Goal: Check status: Check status

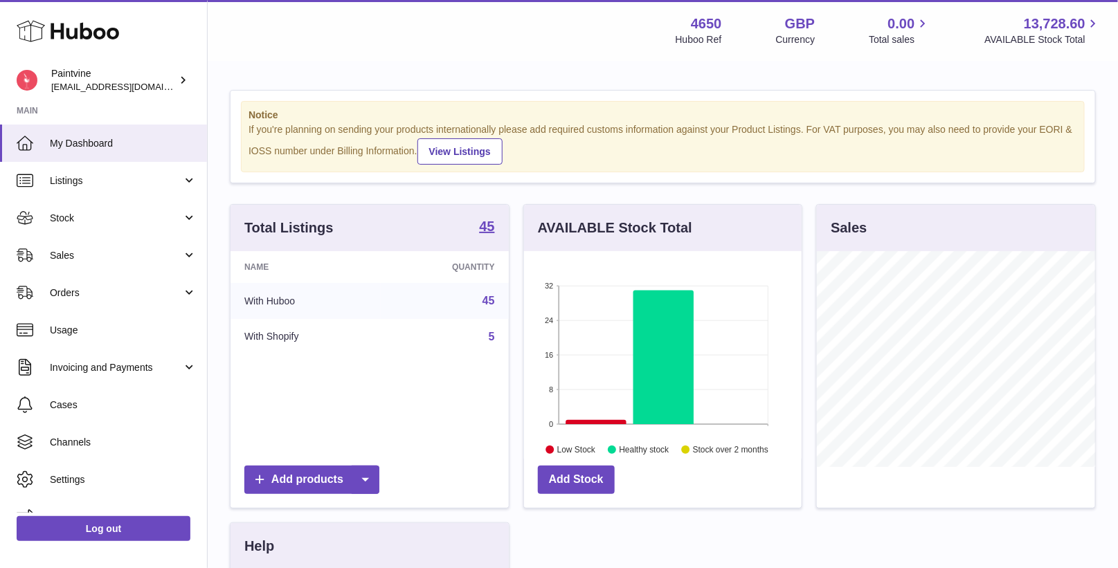
scroll to position [215, 278]
click at [55, 260] on span "Sales" at bounding box center [116, 255] width 132 height 13
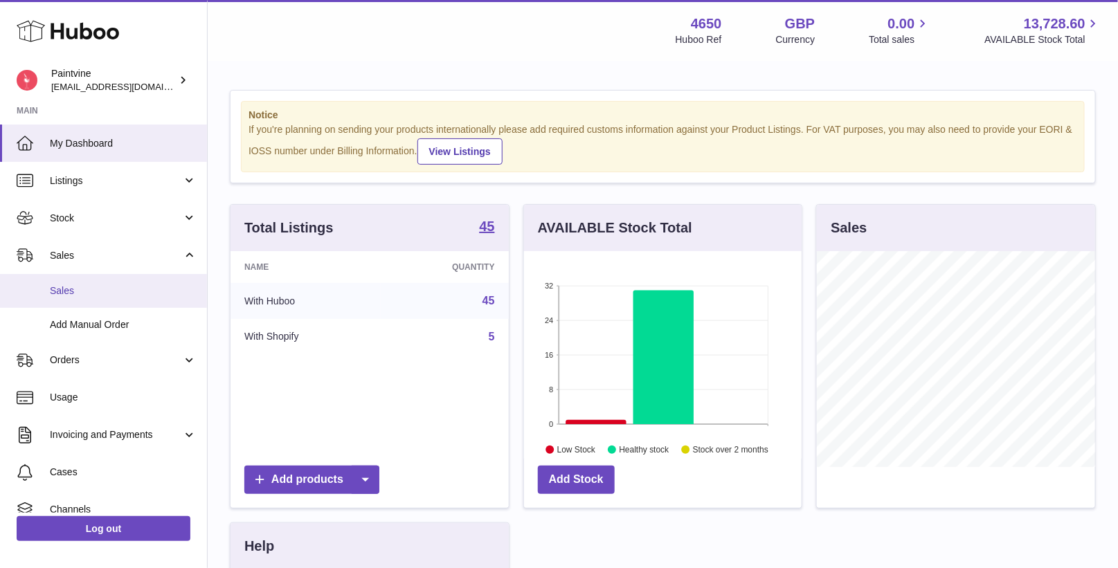
click at [108, 298] on link "Sales" at bounding box center [103, 291] width 207 height 34
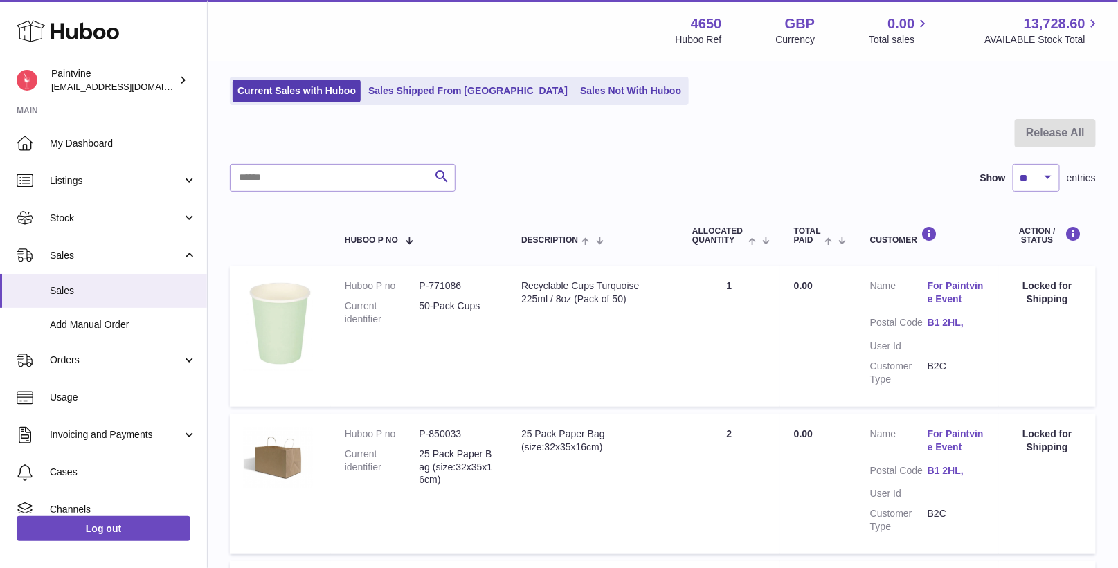
scroll to position [85, 0]
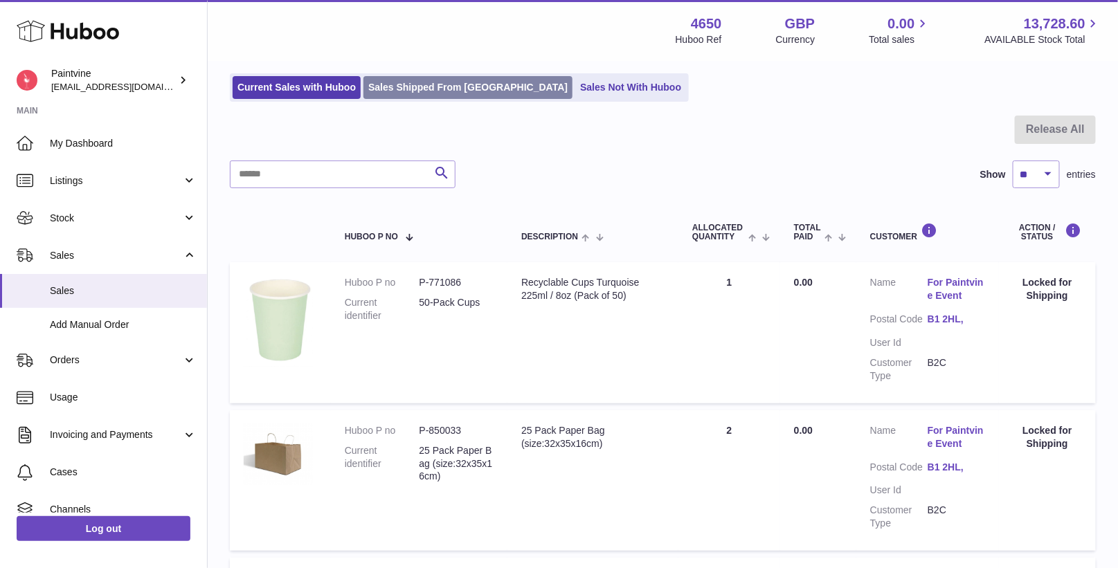
click at [462, 89] on link "Sales Shipped From [GEOGRAPHIC_DATA]" at bounding box center [467, 87] width 209 height 23
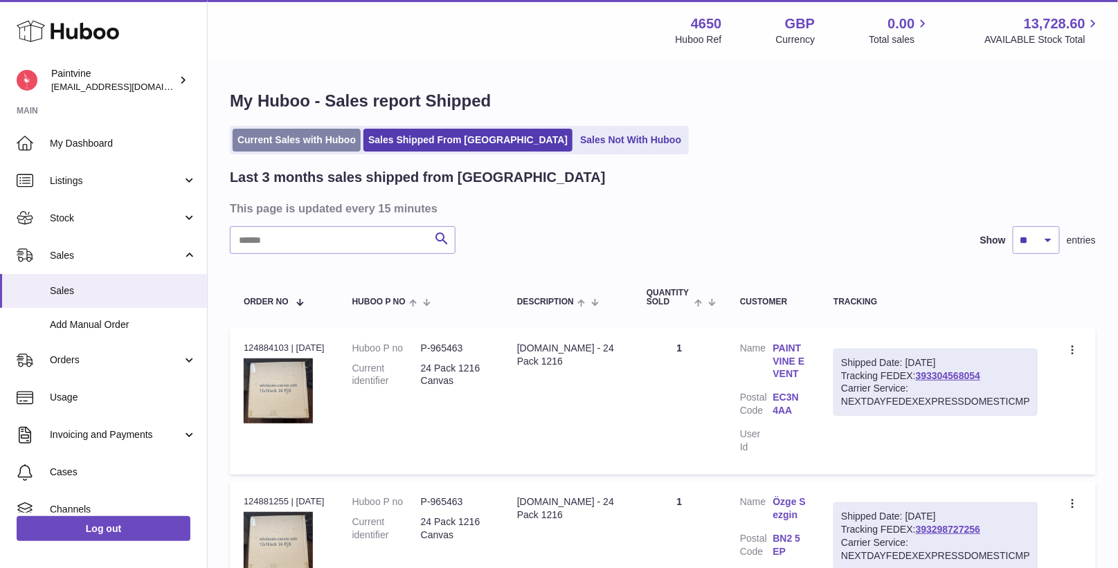
click at [311, 148] on link "Current Sales with Huboo" at bounding box center [297, 140] width 128 height 23
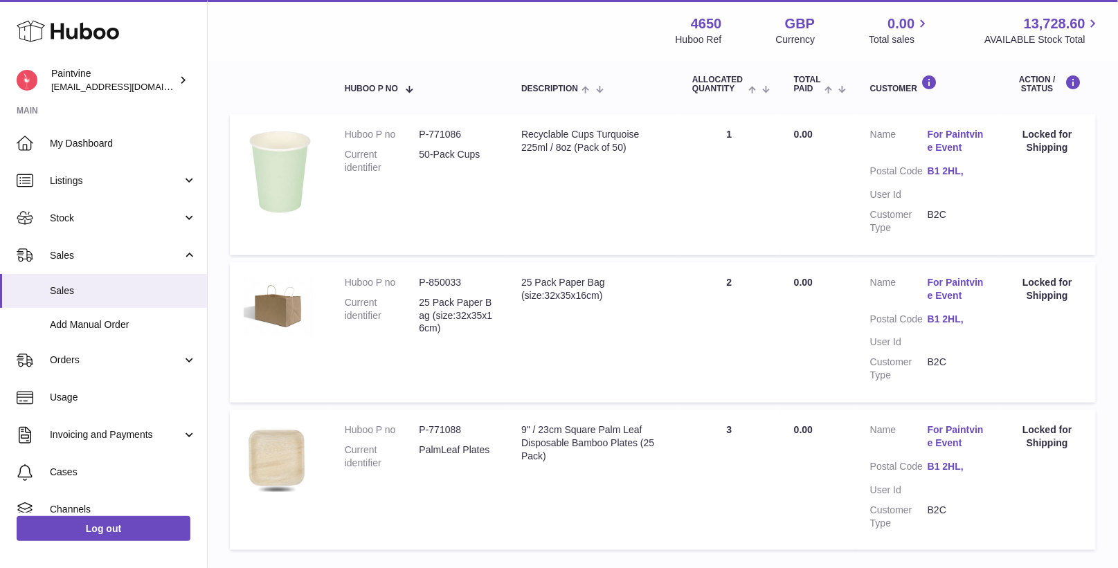
scroll to position [211, 0]
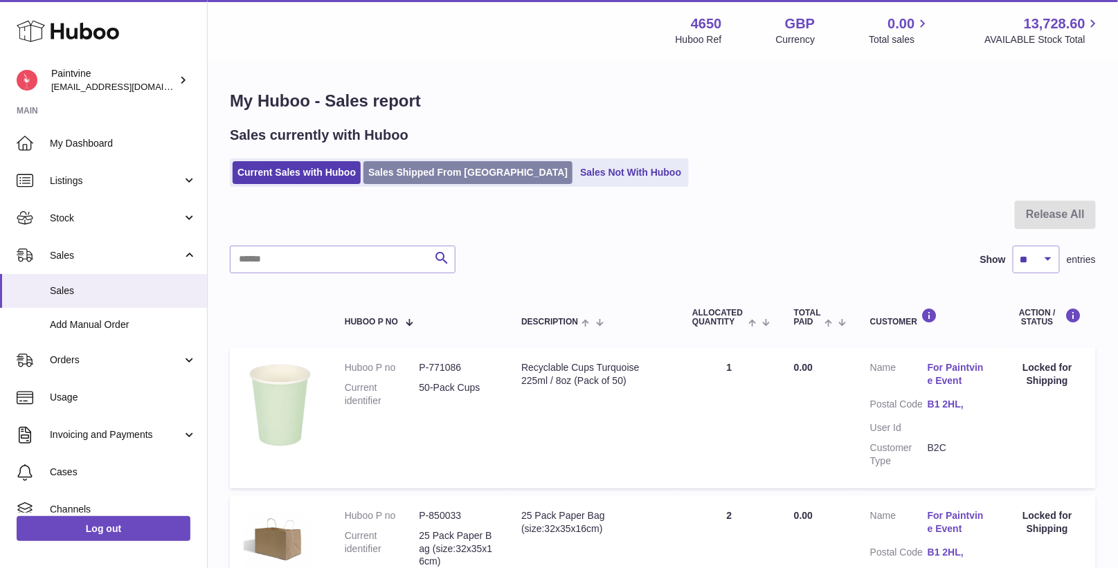
click at [386, 181] on link "Sales Shipped From [GEOGRAPHIC_DATA]" at bounding box center [467, 172] width 209 height 23
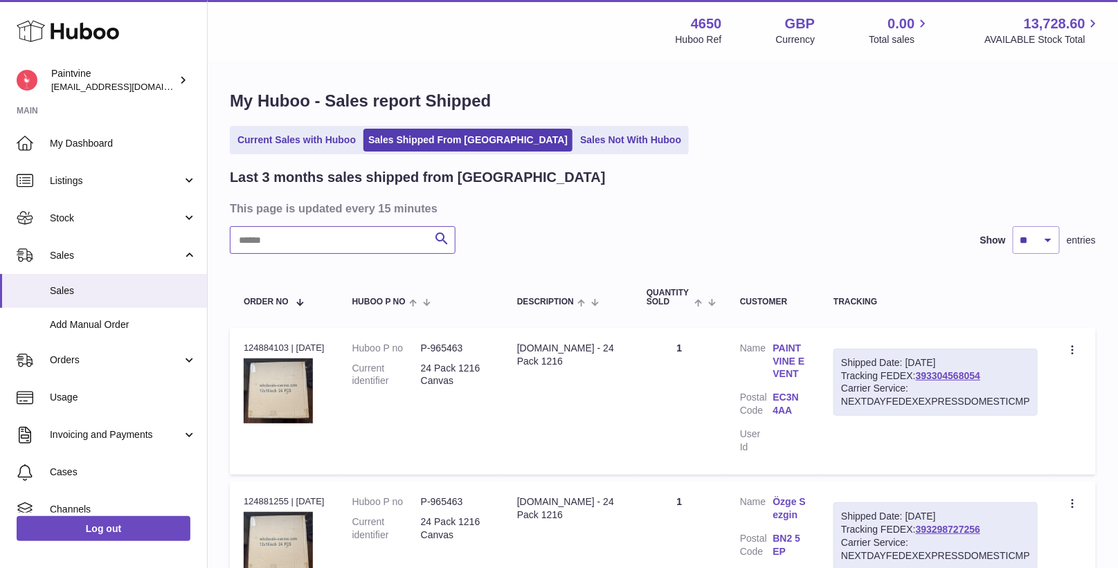
click at [367, 237] on input "text" at bounding box center [343, 240] width 226 height 28
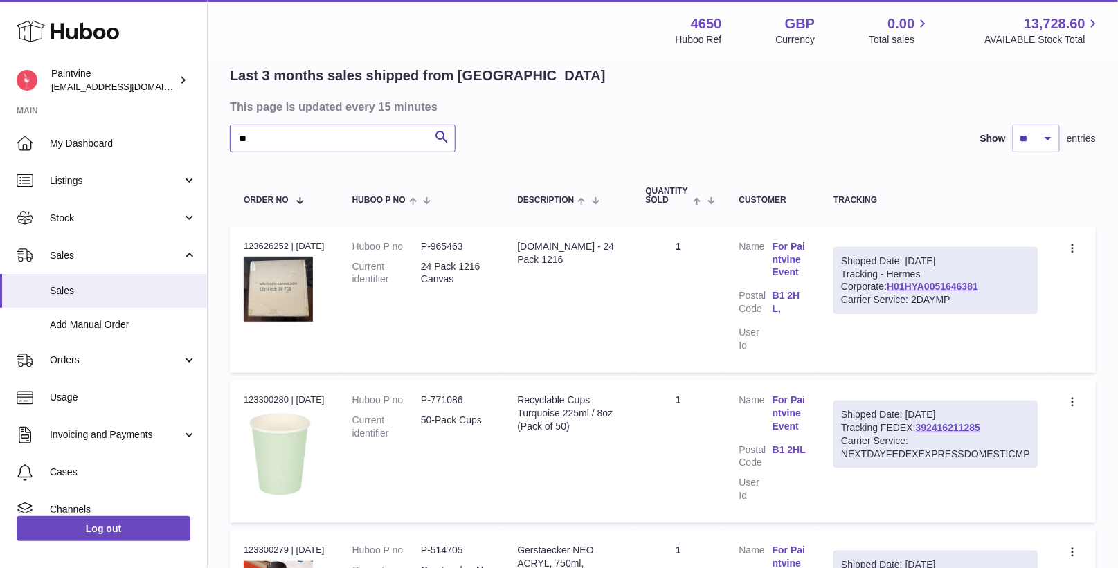
scroll to position [54, 0]
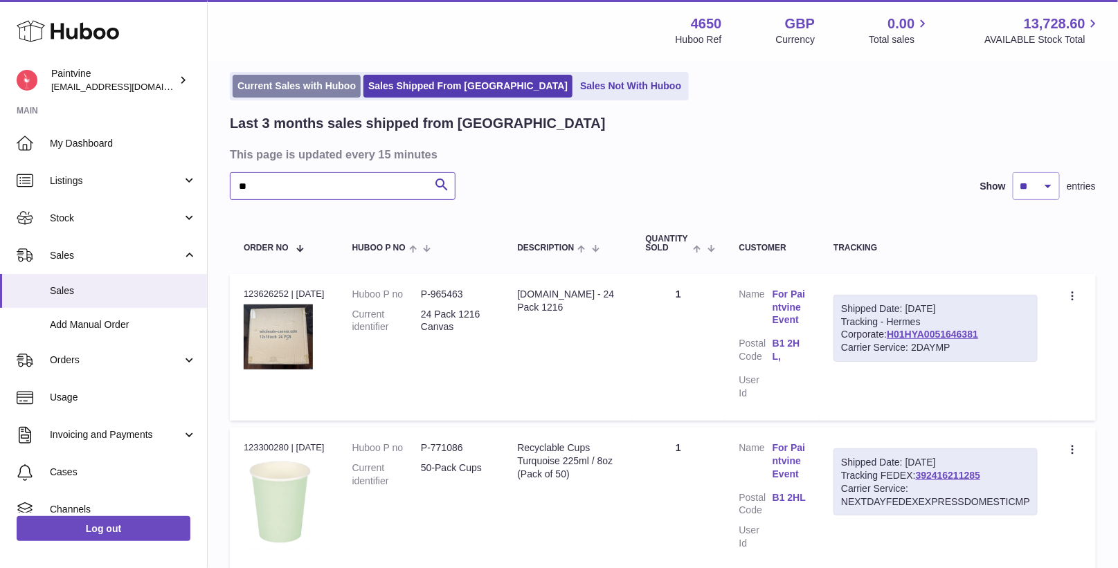
type input "**"
click at [330, 88] on link "Current Sales with Huboo" at bounding box center [297, 86] width 128 height 23
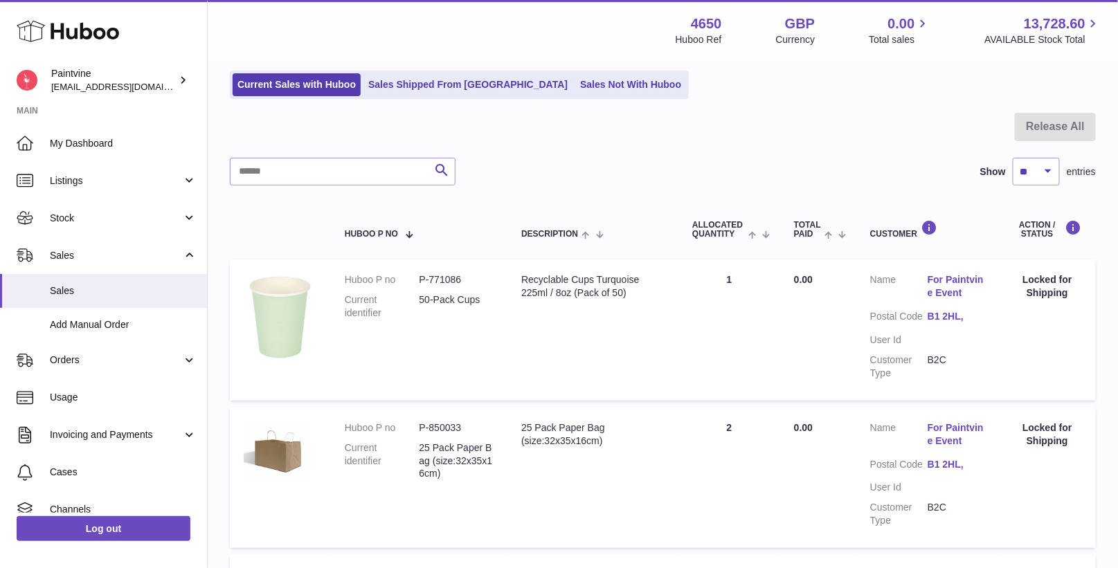
scroll to position [95, 0]
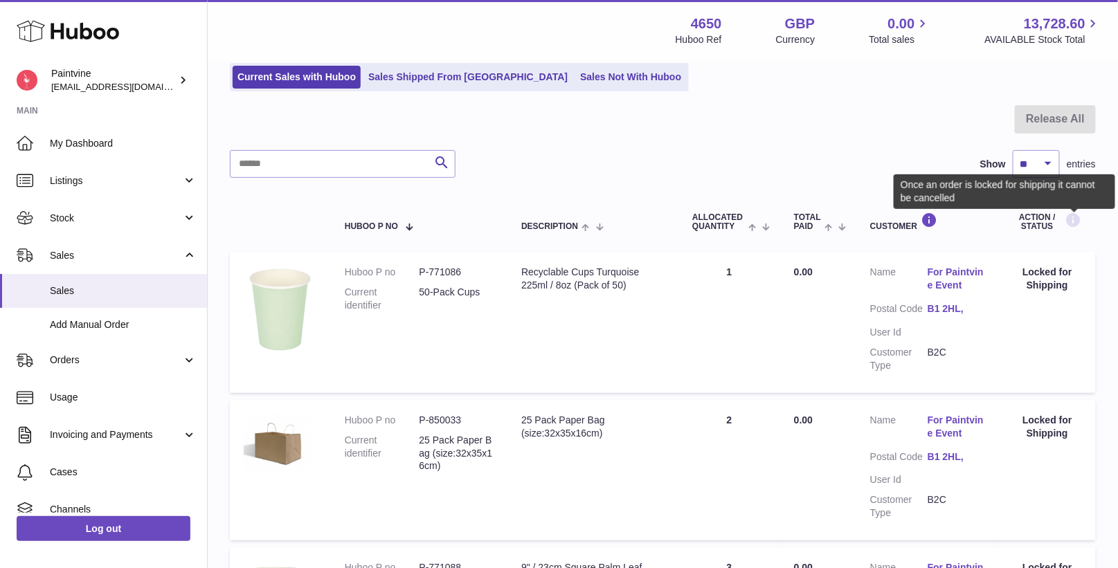
click at [1074, 219] on icon at bounding box center [1073, 220] width 17 height 17
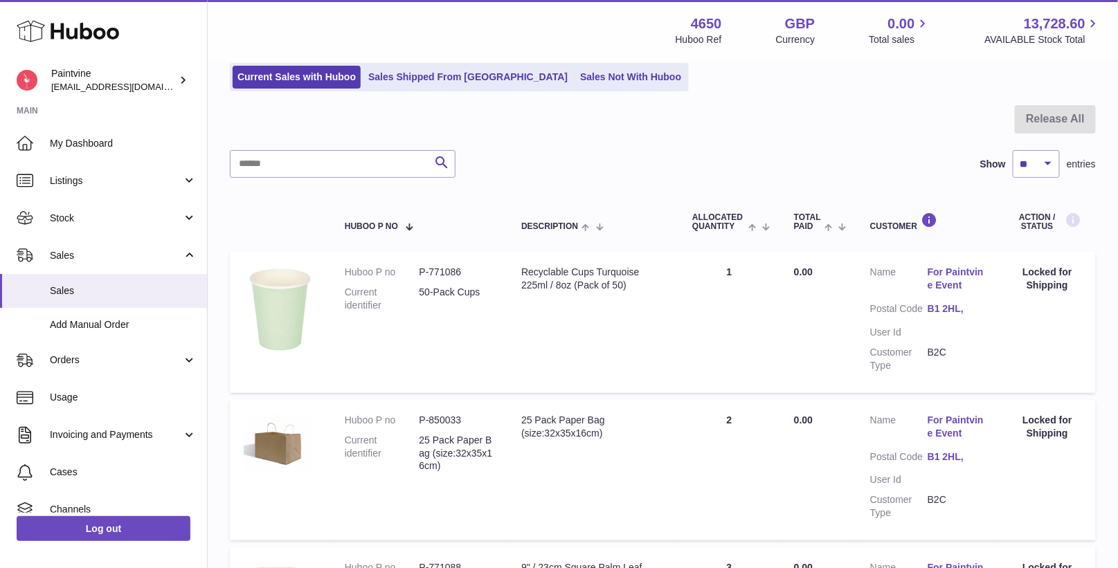
click at [1074, 219] on icon at bounding box center [1073, 220] width 17 height 17
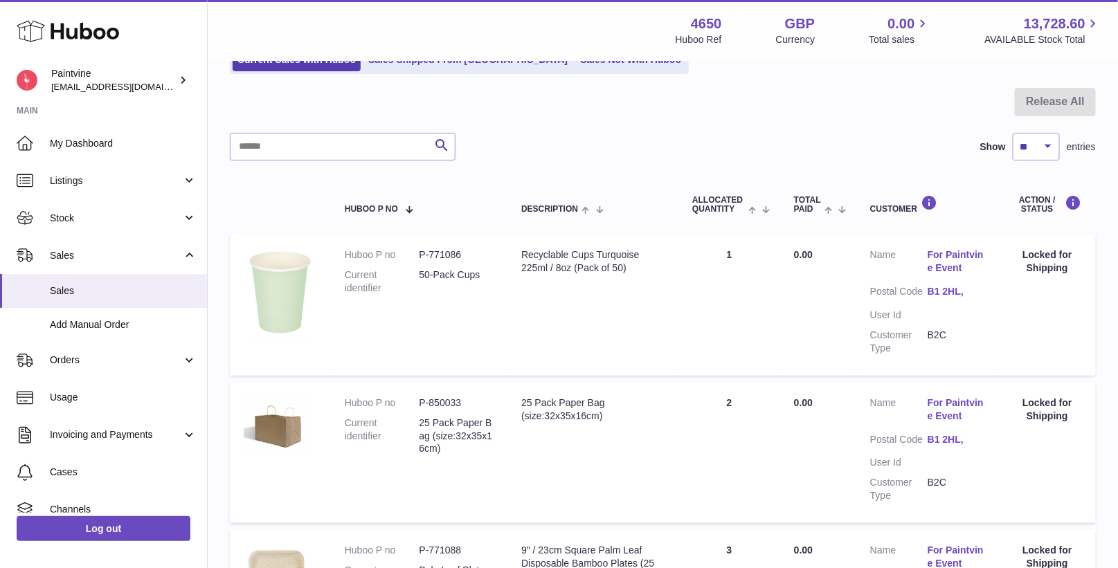
scroll to position [115, 0]
